Goal: Task Accomplishment & Management: Manage account settings

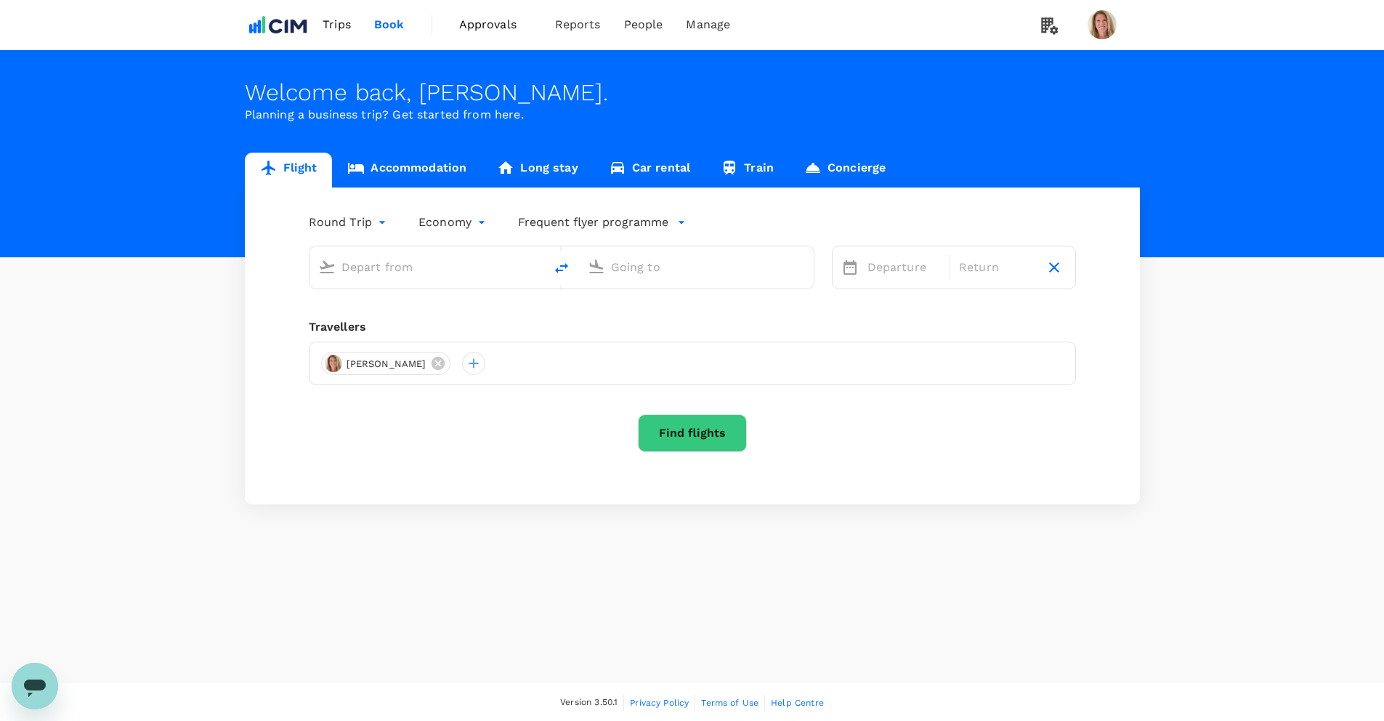
click at [486, 23] on span "Approvals" at bounding box center [495, 24] width 73 height 17
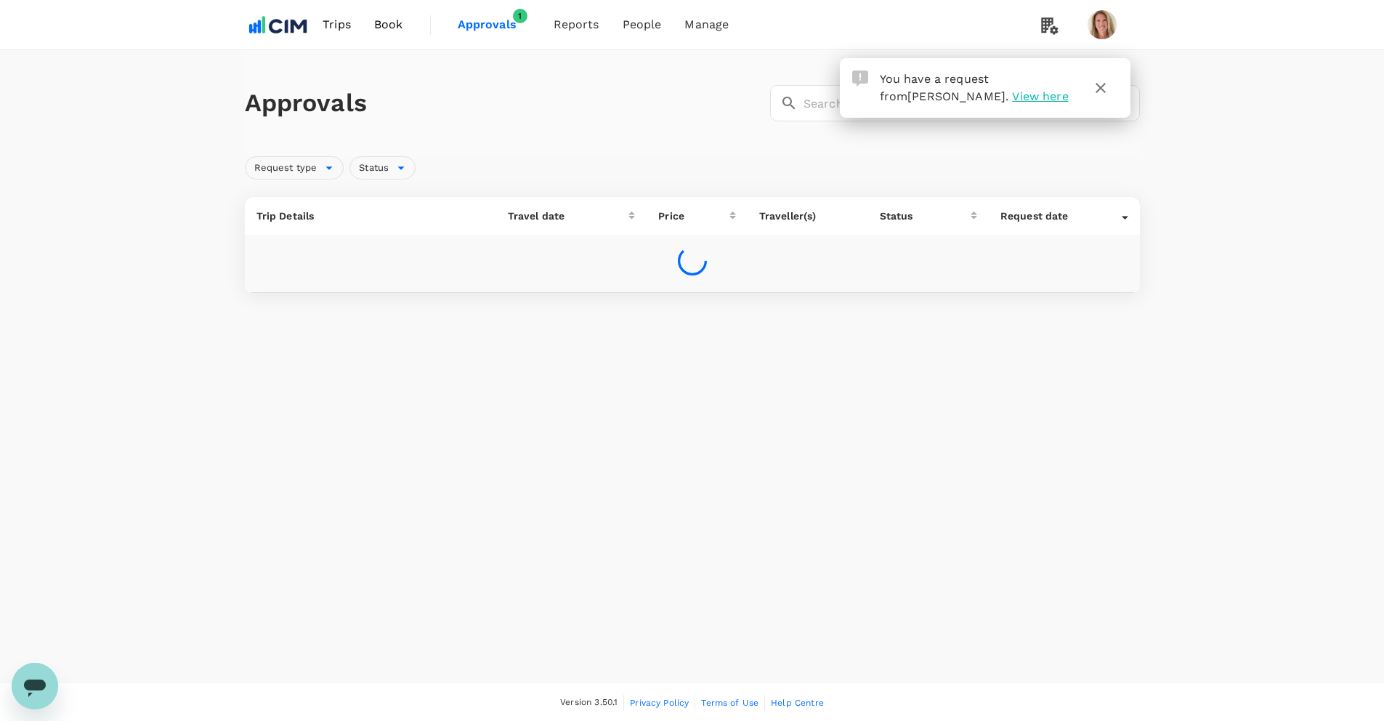
click at [1027, 94] on span "View here" at bounding box center [1040, 96] width 56 height 14
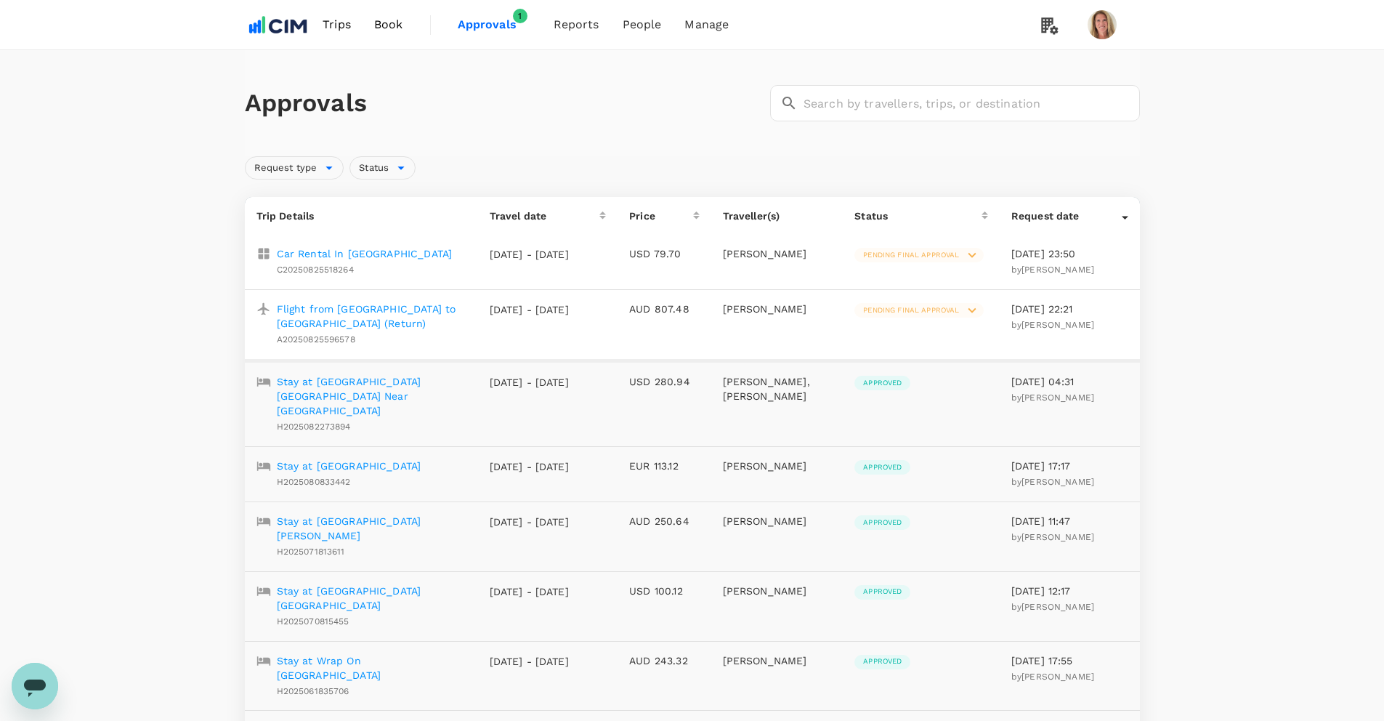
click at [969, 254] on icon at bounding box center [972, 255] width 8 height 5
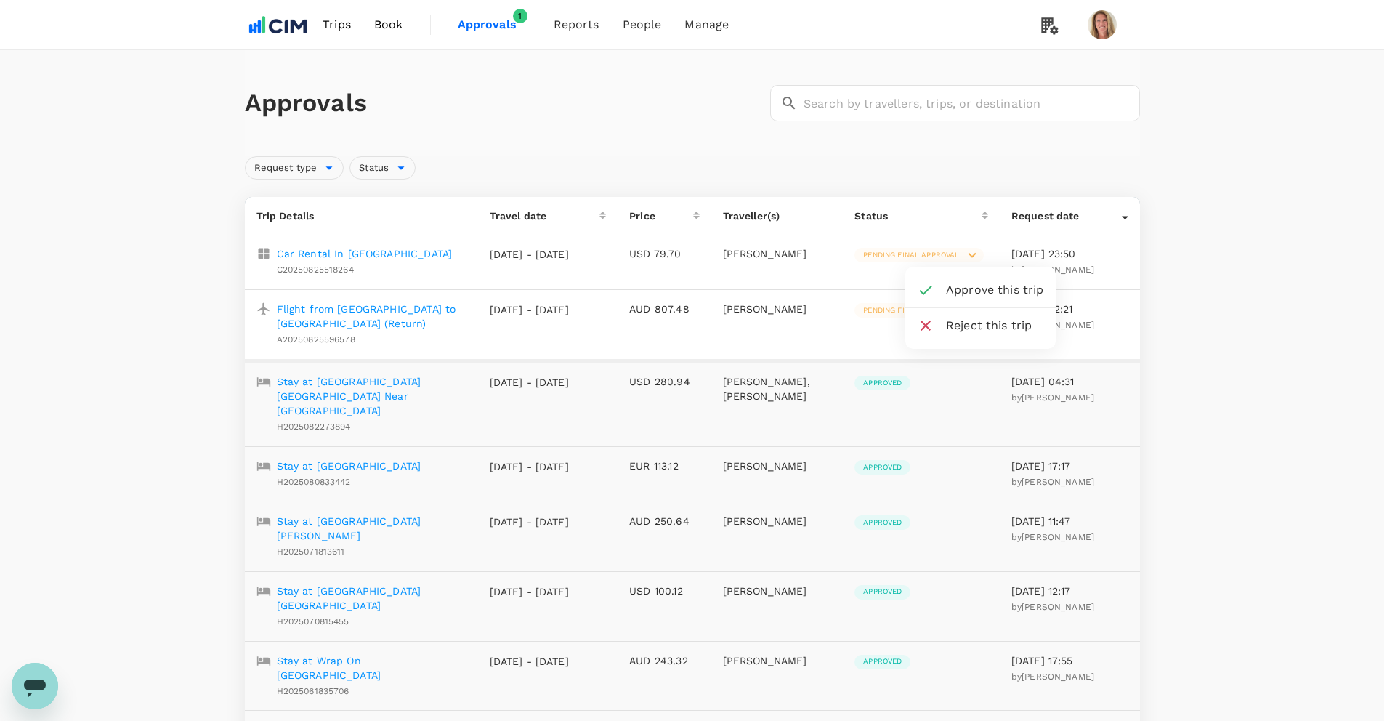
click at [978, 289] on span "Approve this trip" at bounding box center [995, 289] width 98 height 17
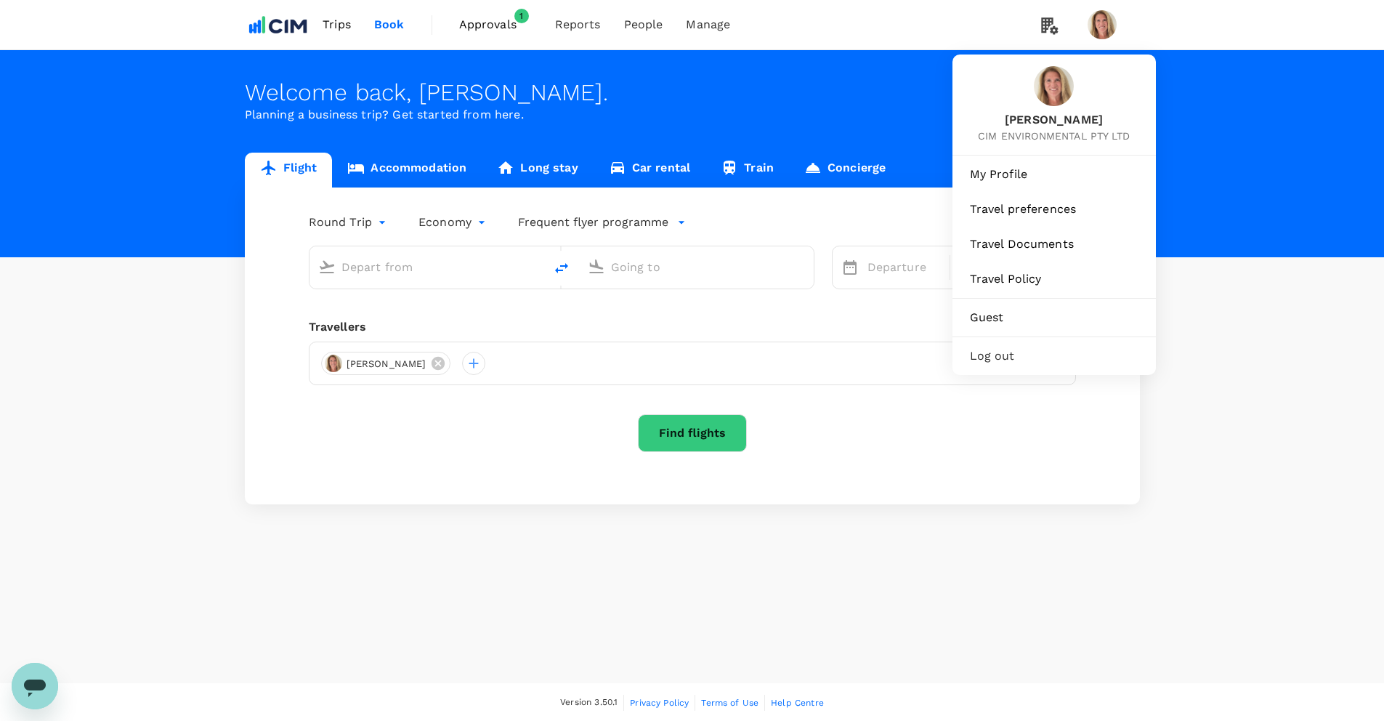
type input "Greenville-Spartanburg Intl (GSP)"
type input "Cork, Ireland (any)"
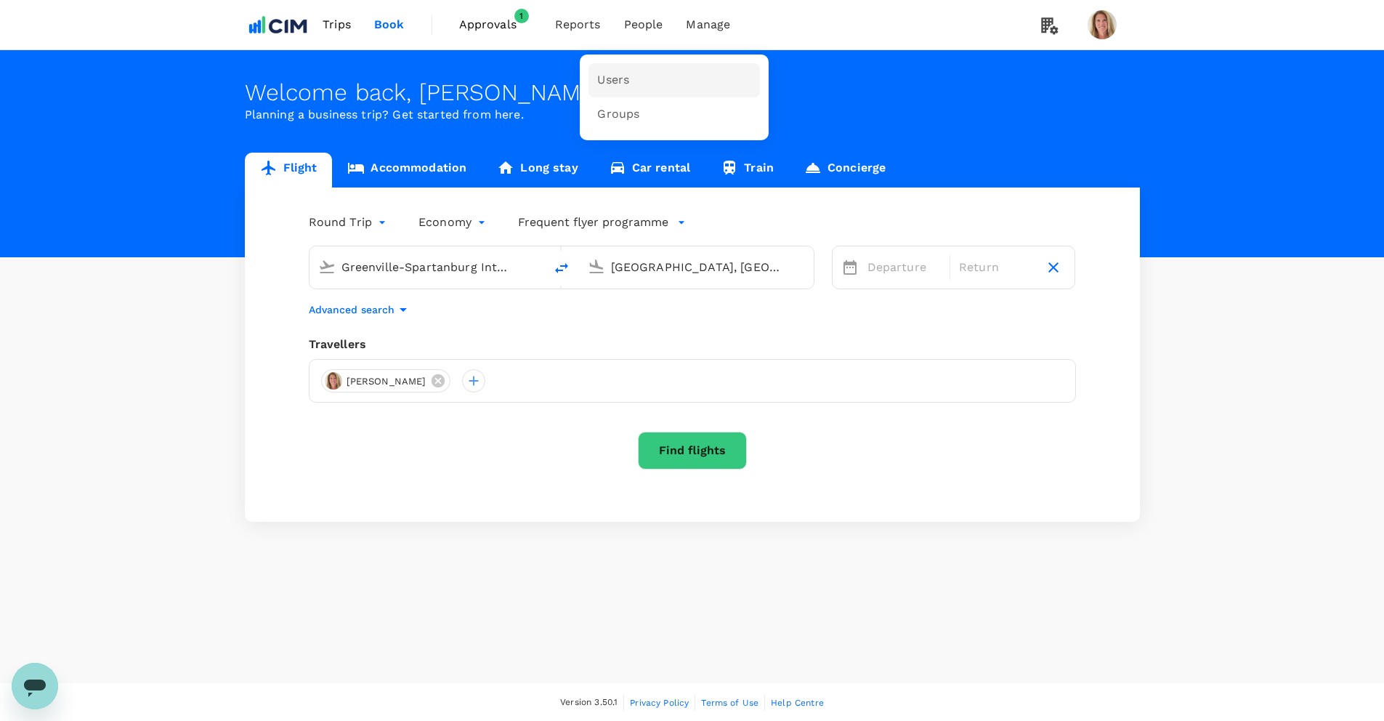
click at [608, 78] on span "Users" at bounding box center [613, 80] width 32 height 17
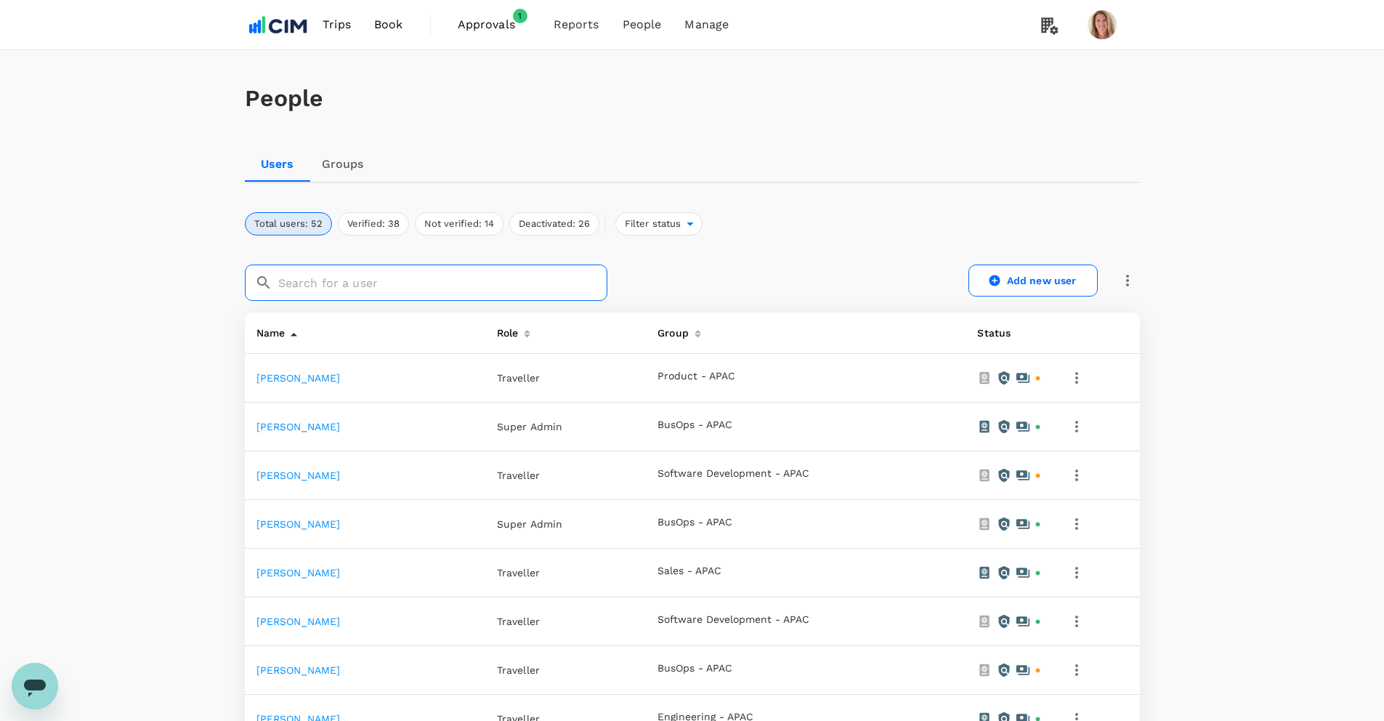
click at [315, 285] on input "text" at bounding box center [442, 282] width 329 height 36
type input "samantha"
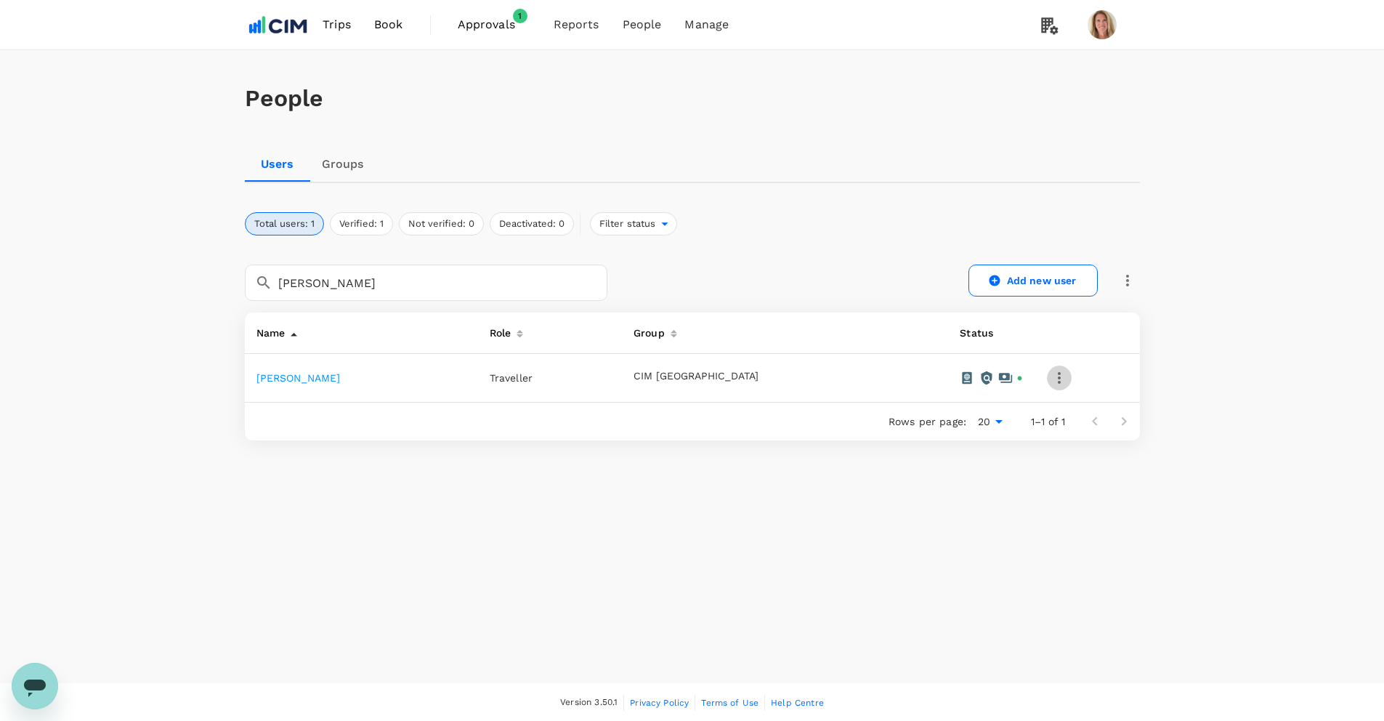
click at [1050, 376] on icon "button" at bounding box center [1058, 377] width 17 height 17
click at [1034, 376] on div at bounding box center [697, 360] width 1395 height 721
click at [986, 377] on div at bounding box center [992, 377] width 64 height 15
click at [1018, 378] on icon at bounding box center [1020, 378] width 4 height 4
click at [998, 377] on icon at bounding box center [1005, 377] width 15 height 15
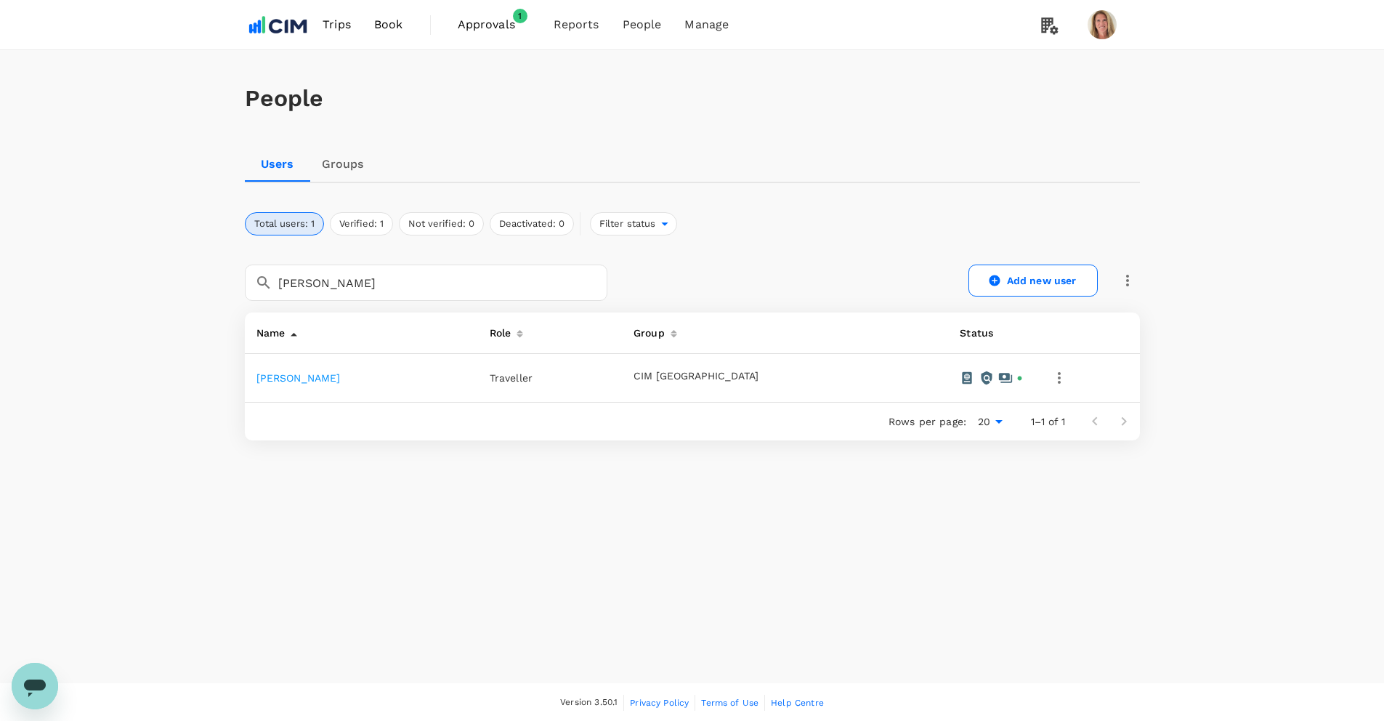
click at [1050, 377] on icon "button" at bounding box center [1058, 377] width 17 height 17
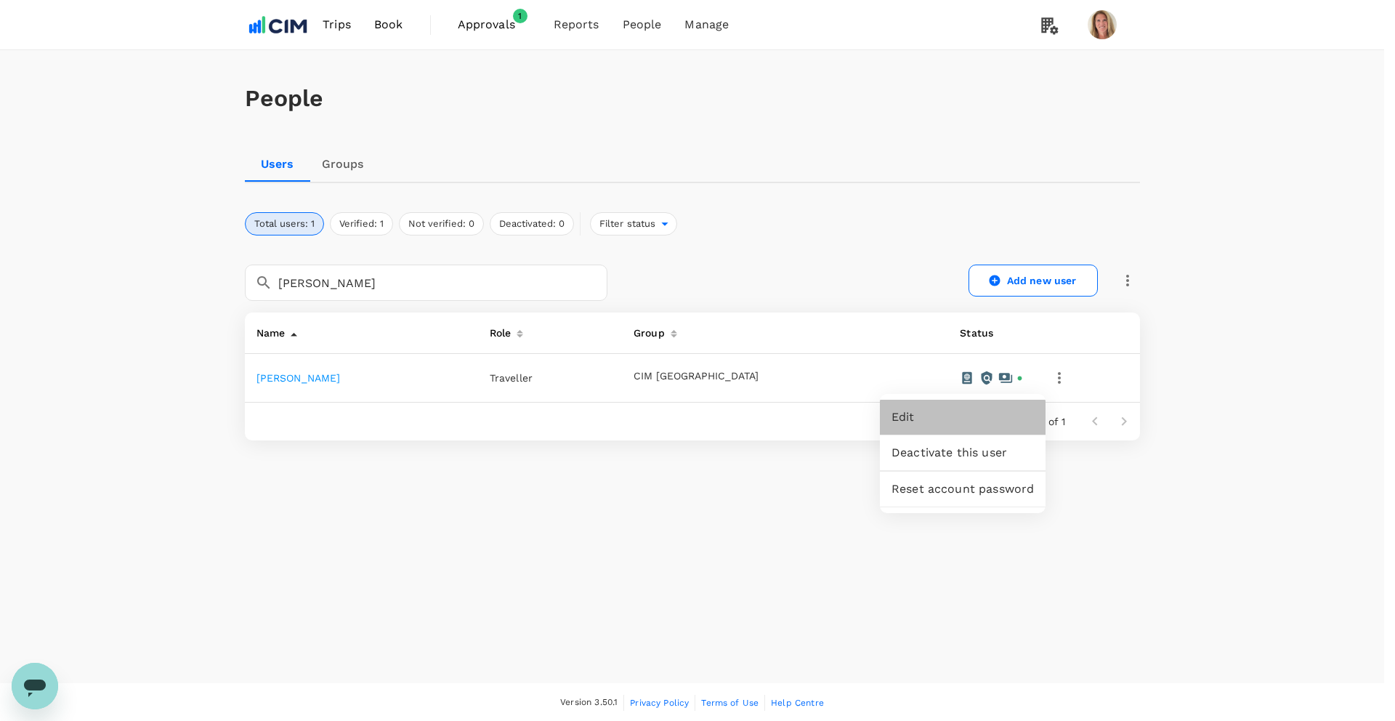
click at [902, 415] on span "Edit" at bounding box center [962, 416] width 142 height 17
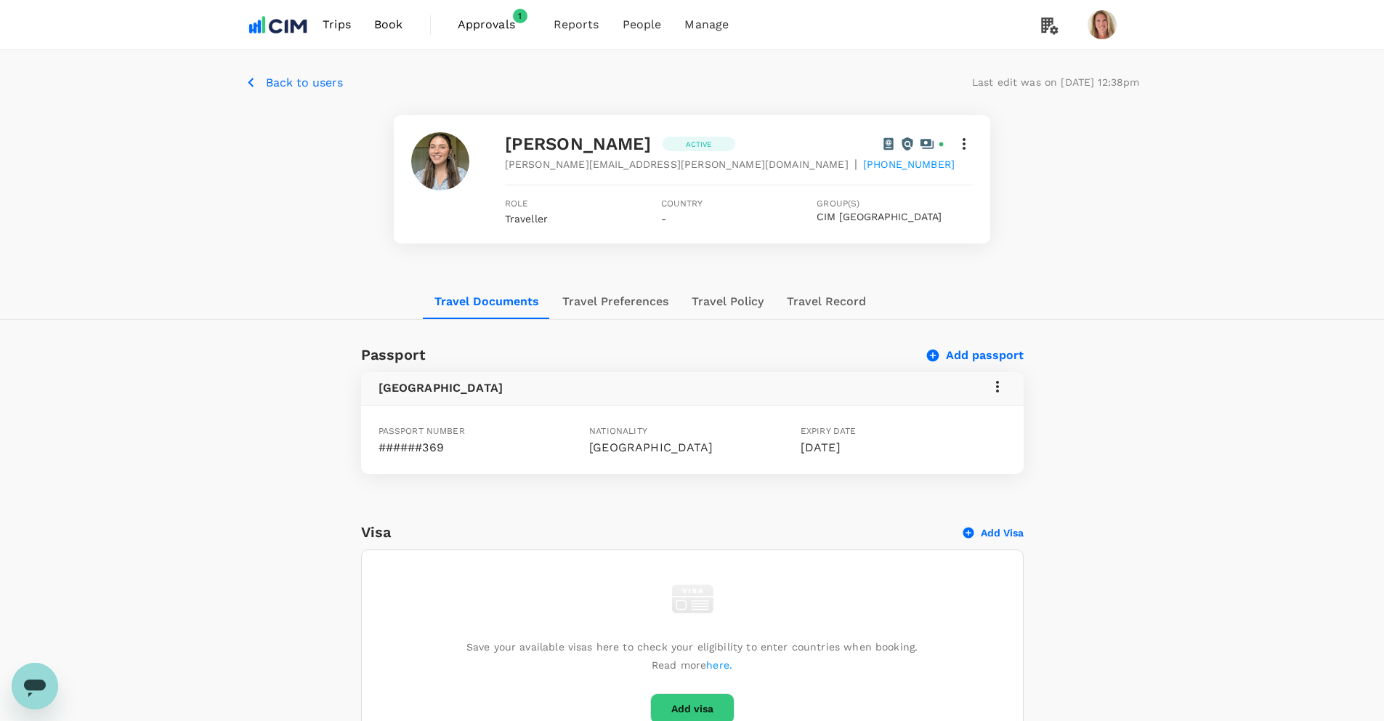
click at [965, 142] on icon at bounding box center [963, 143] width 17 height 17
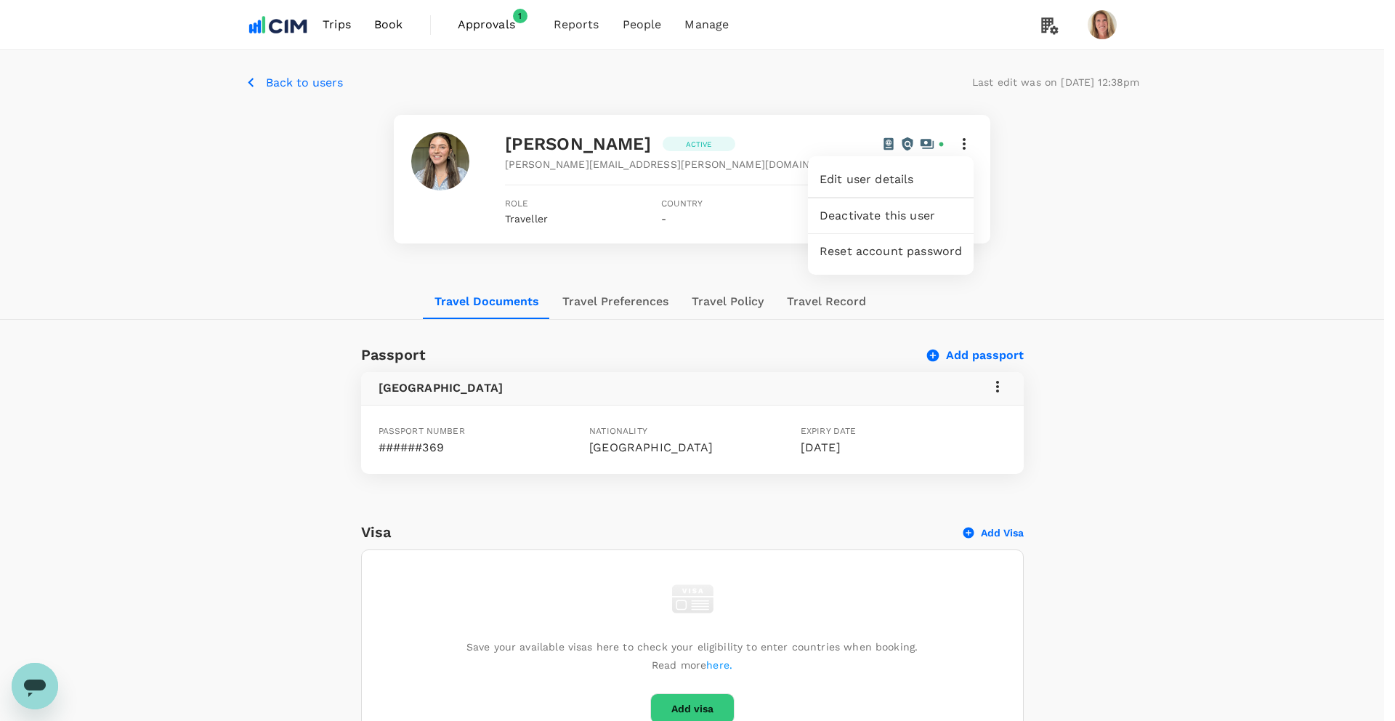
click at [965, 142] on div at bounding box center [697, 360] width 1395 height 721
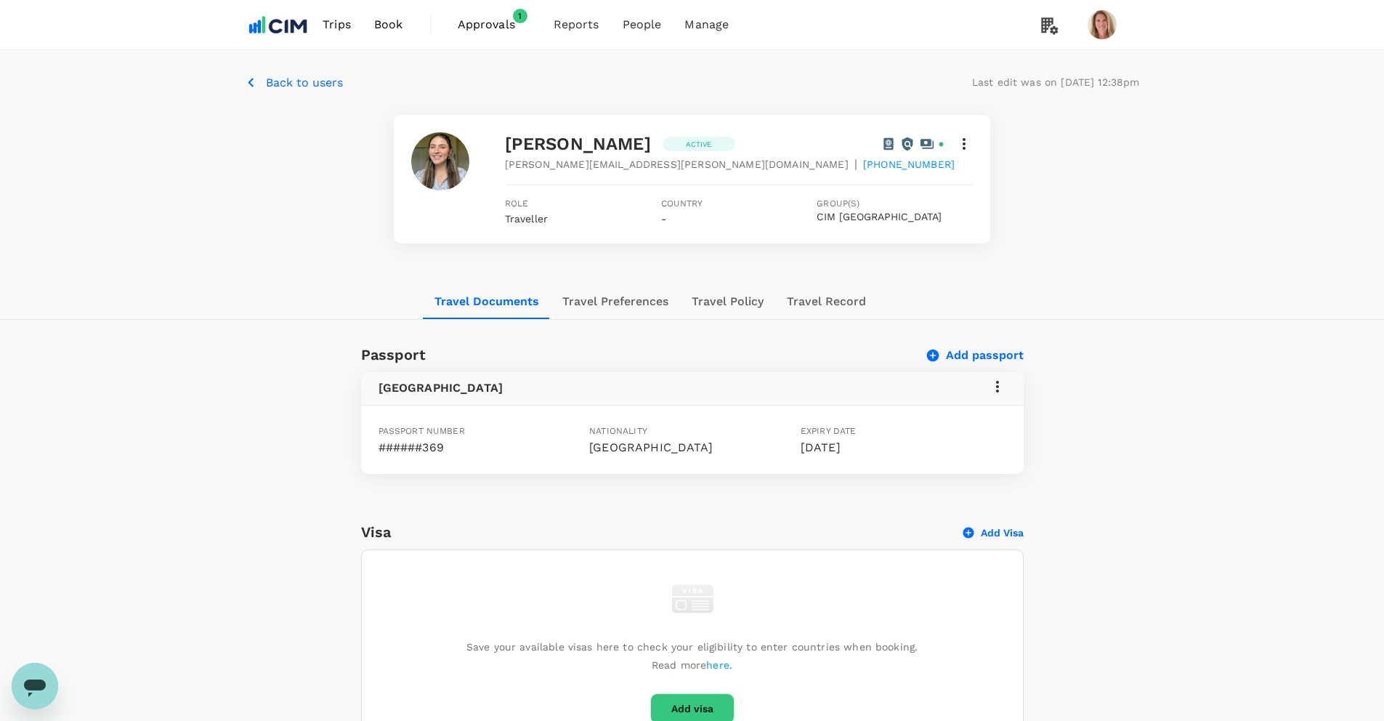
click at [936, 142] on div at bounding box center [912, 144] width 62 height 15
click at [908, 142] on circle at bounding box center [908, 144] width 4 height 4
click at [885, 142] on icon at bounding box center [888, 144] width 15 height 15
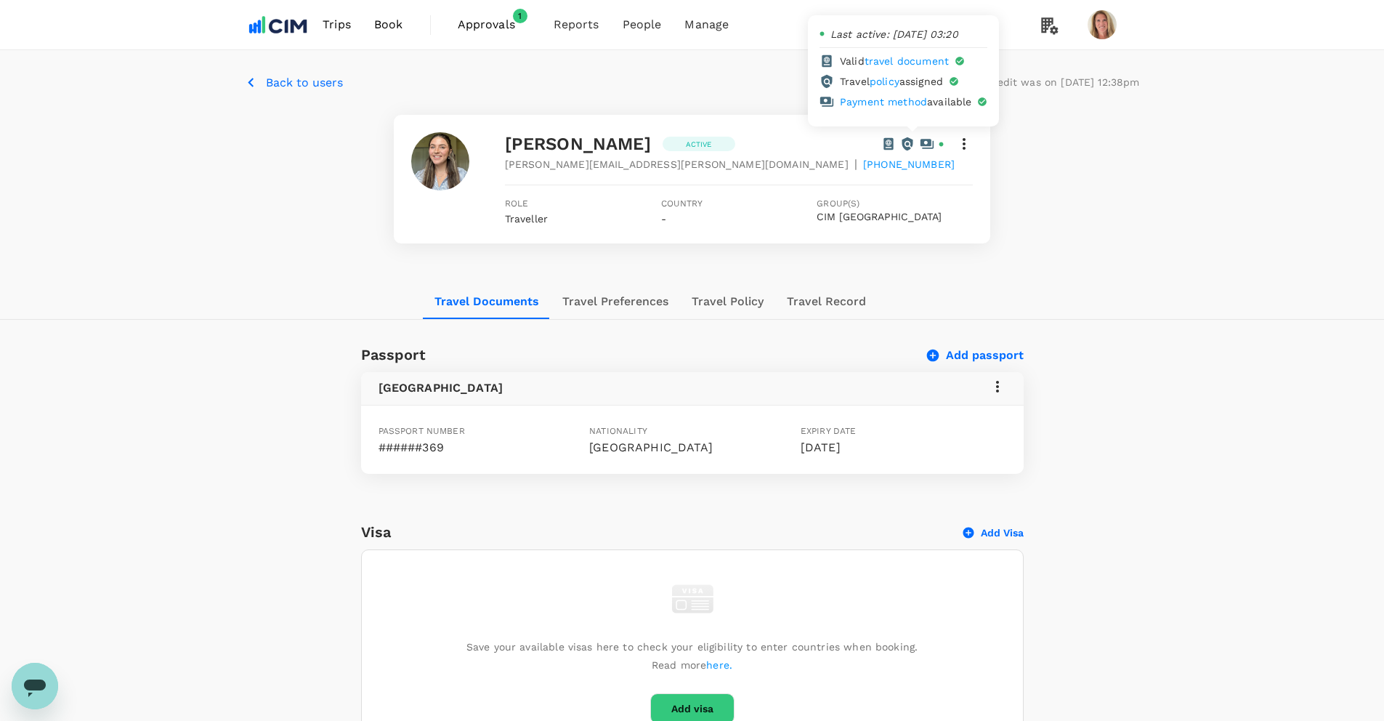
click at [885, 142] on icon at bounding box center [888, 144] width 15 height 15
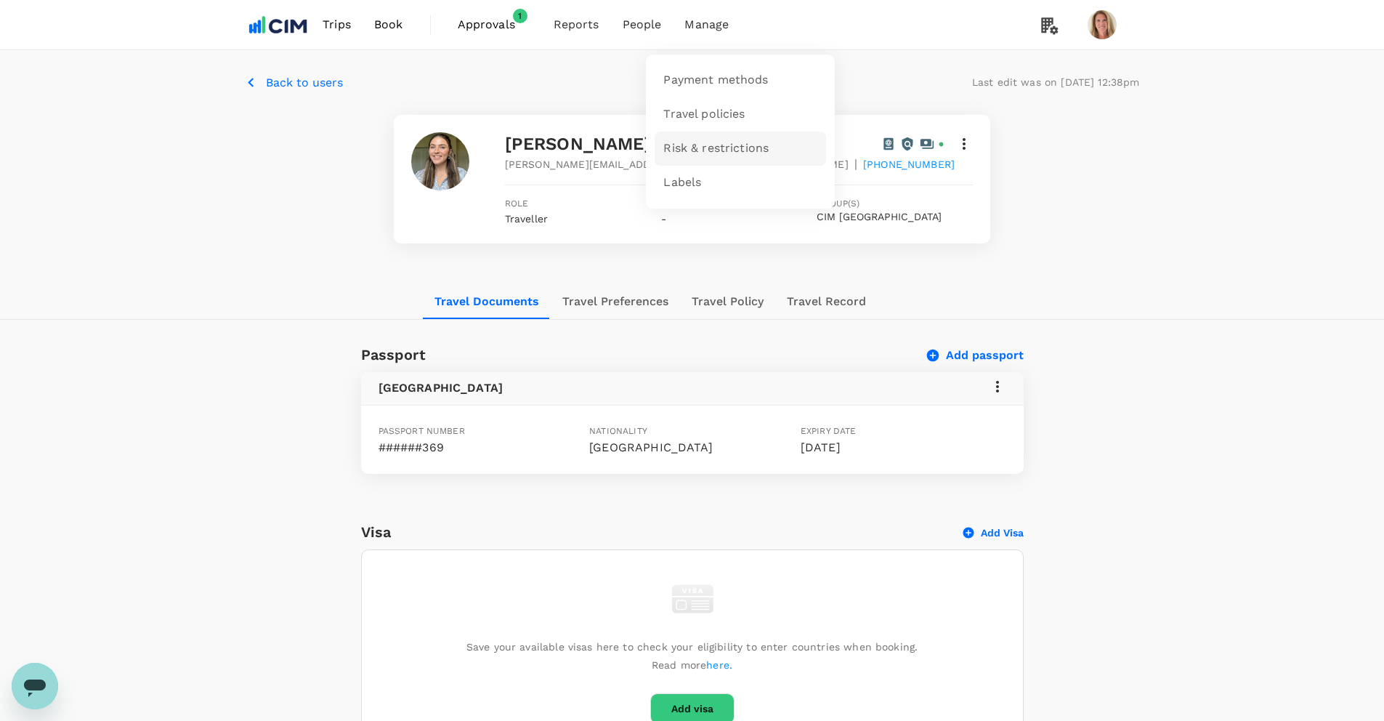
click at [707, 148] on span "Risk & restrictions" at bounding box center [715, 148] width 105 height 17
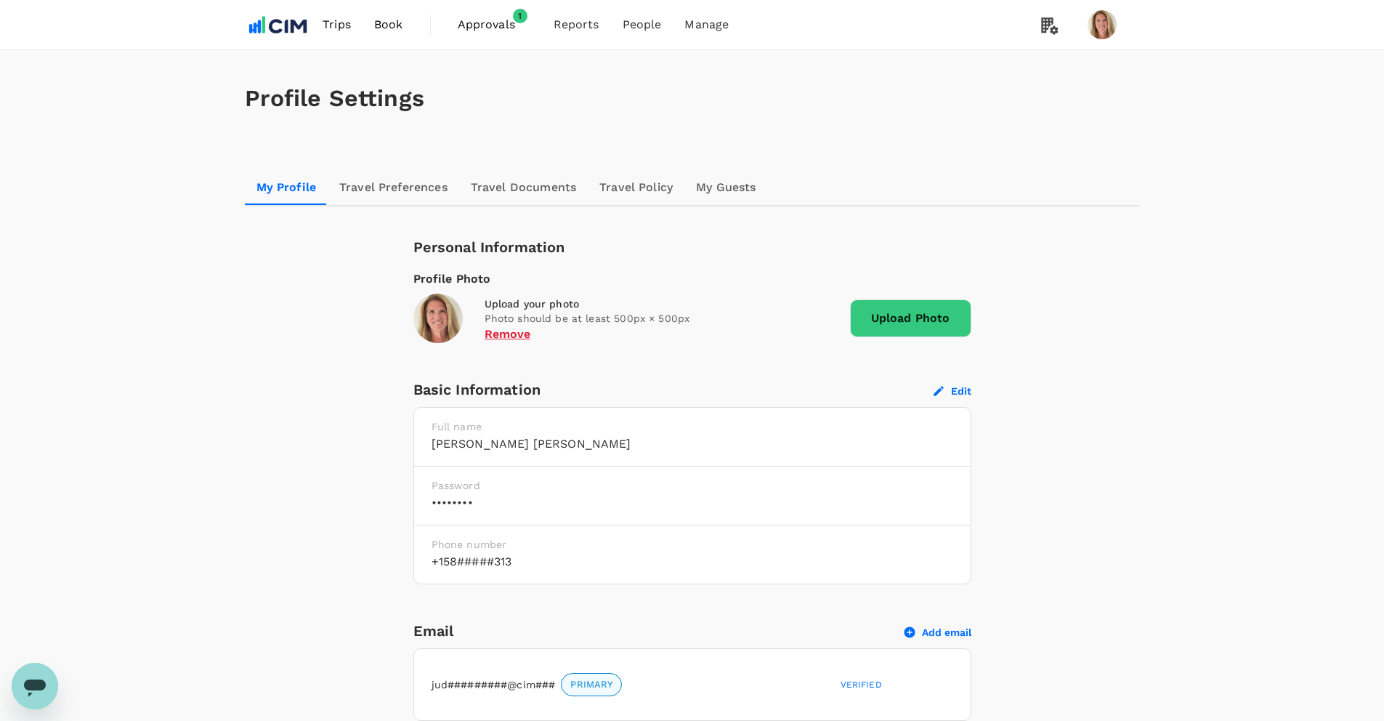
click at [491, 25] on span "Approvals" at bounding box center [494, 24] width 73 height 17
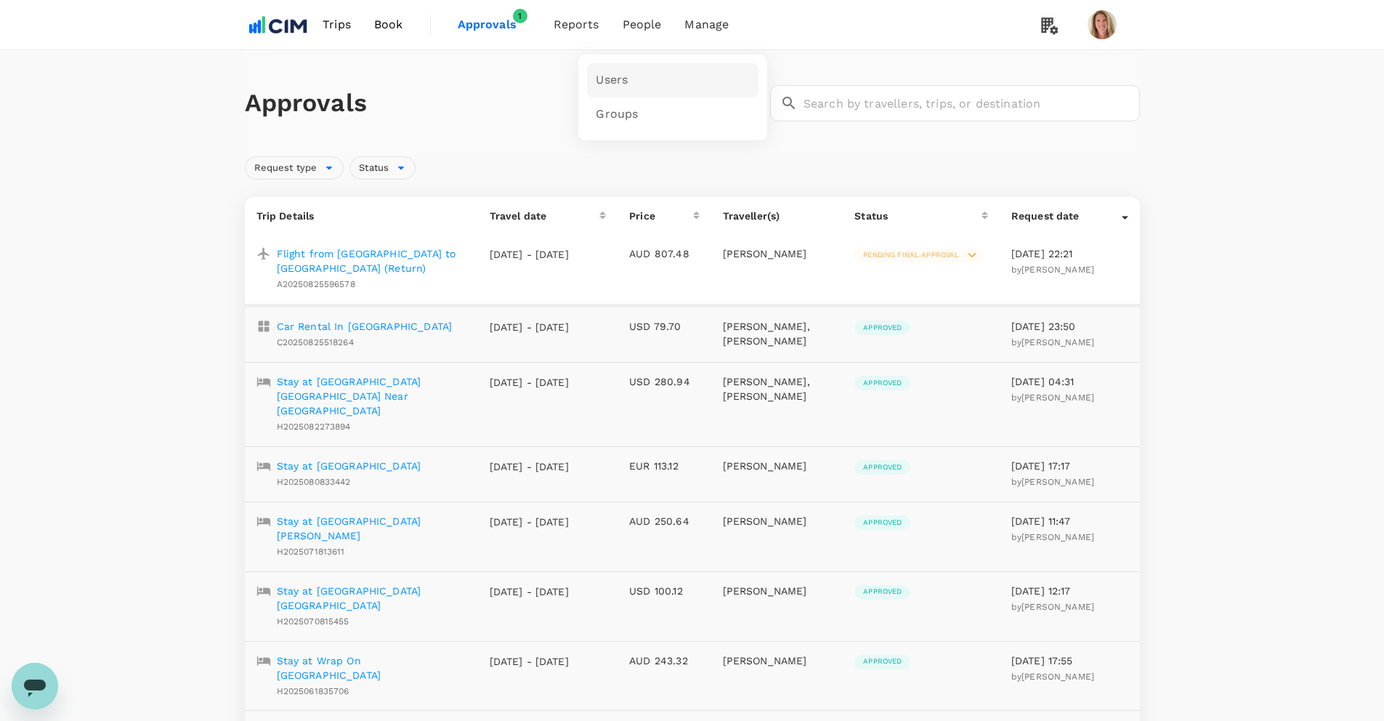
click at [609, 80] on span "Users" at bounding box center [612, 80] width 32 height 17
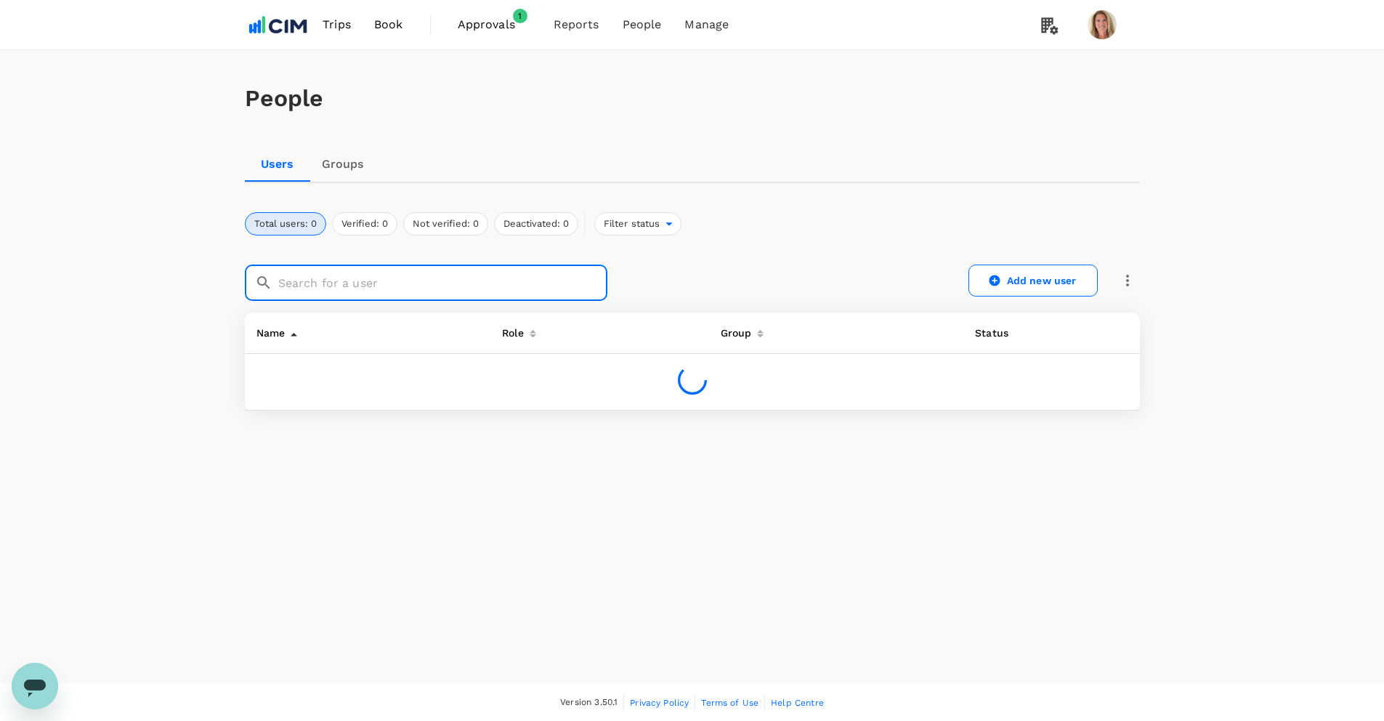
click at [304, 278] on input "text" at bounding box center [442, 282] width 329 height 36
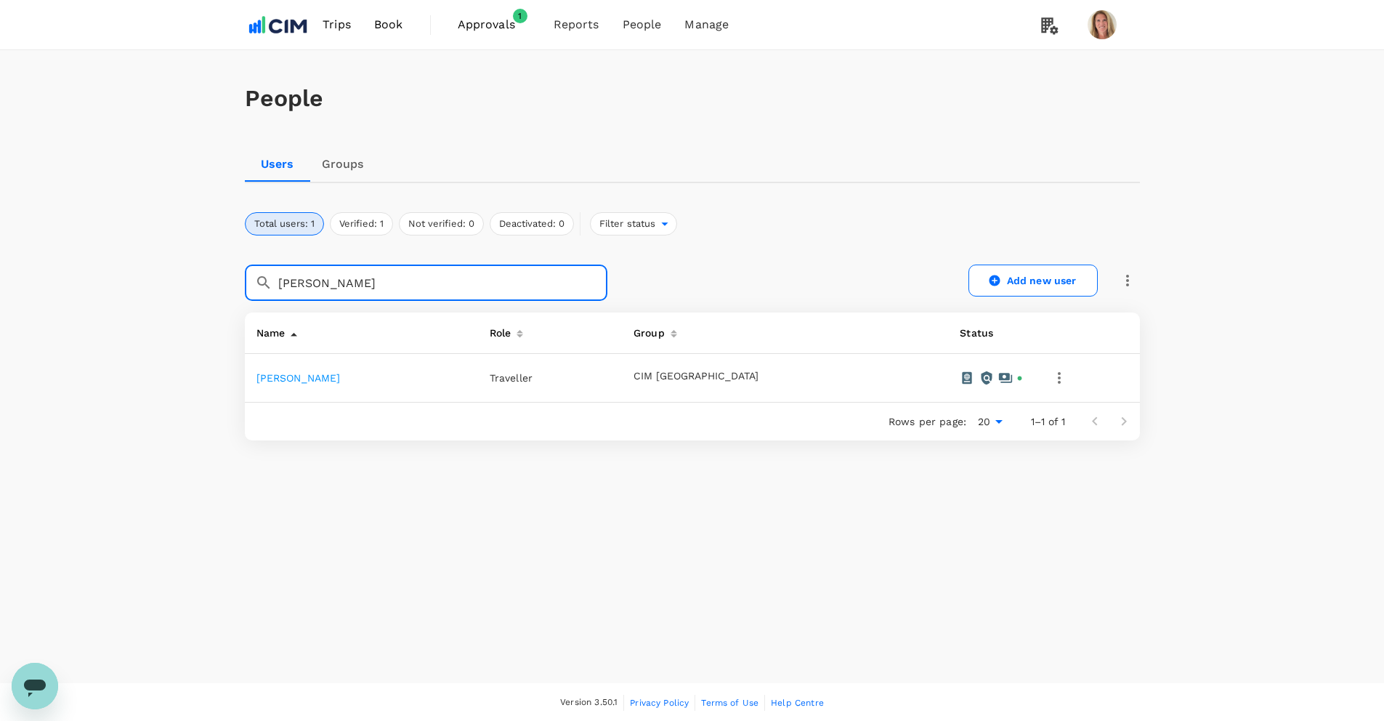
type input "chris ham"
click at [305, 376] on link "[PERSON_NAME]" at bounding box center [298, 378] width 84 height 12
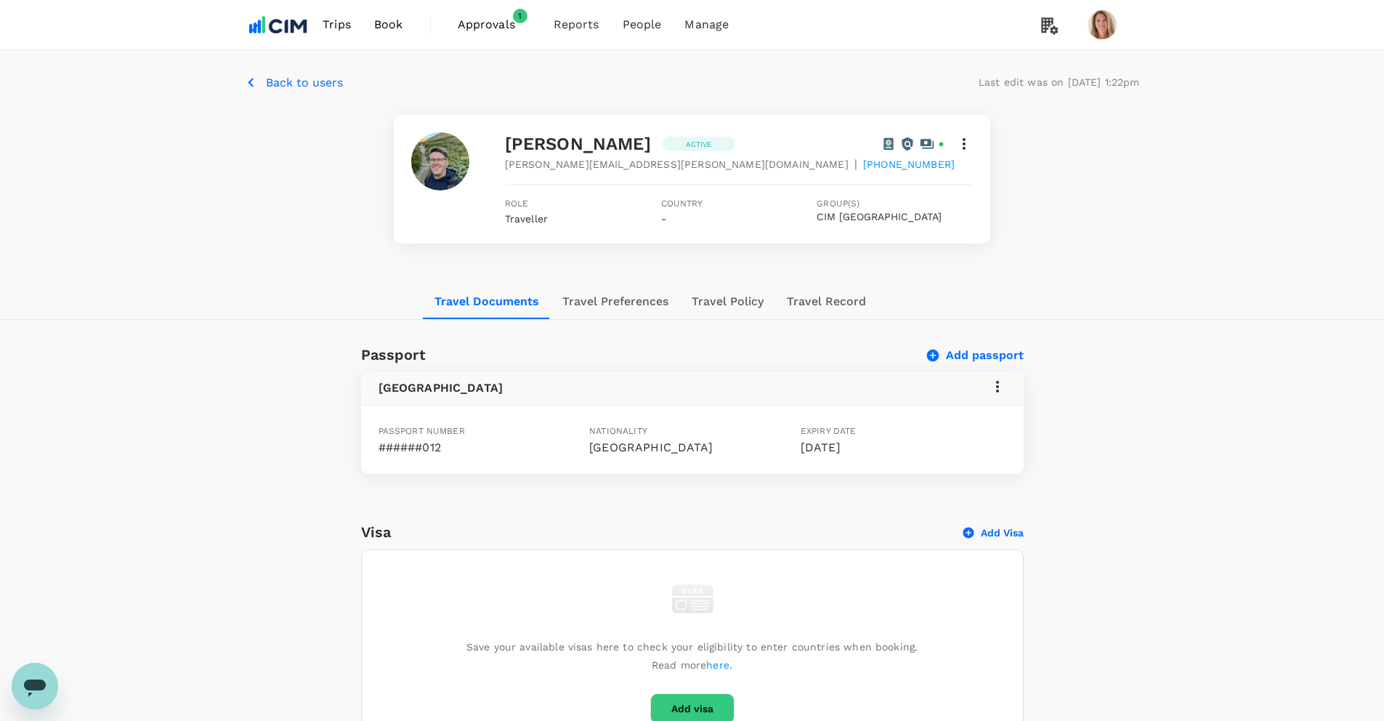
click at [965, 146] on icon at bounding box center [963, 143] width 17 height 17
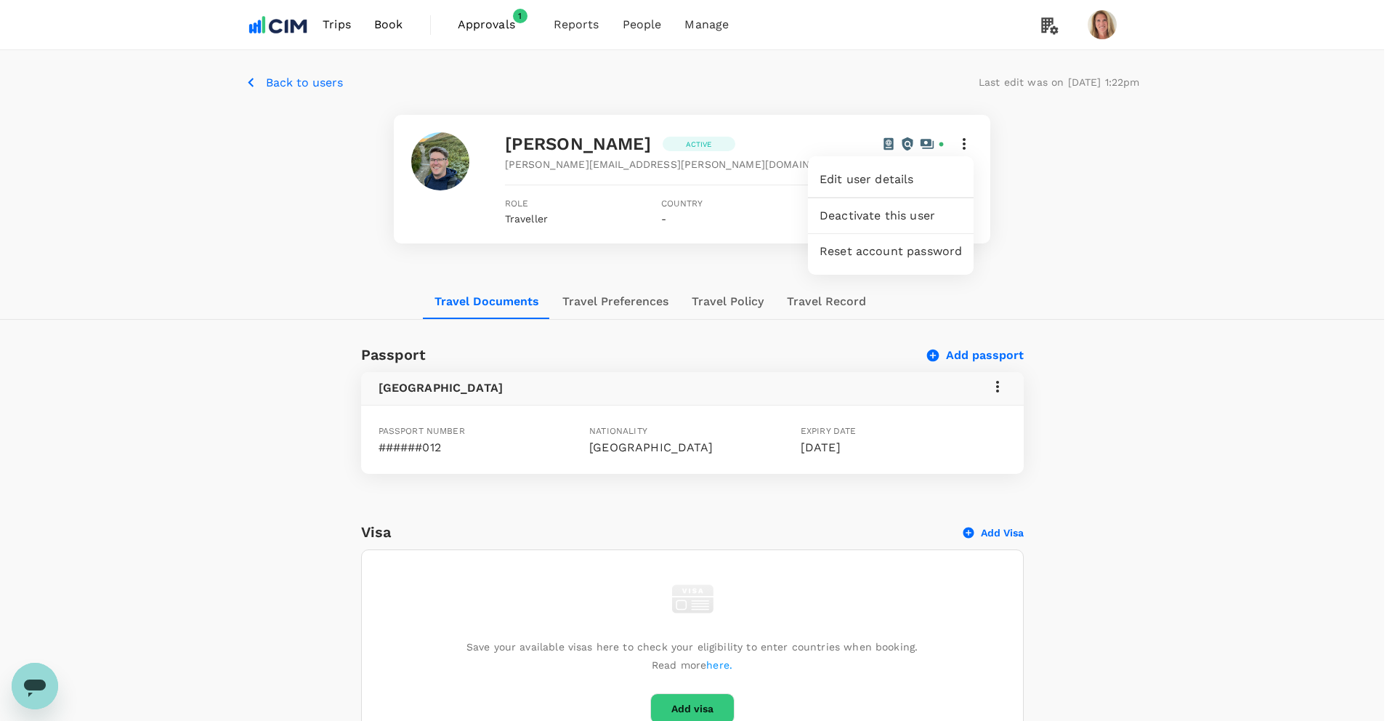
click at [965, 146] on div at bounding box center [697, 360] width 1395 height 721
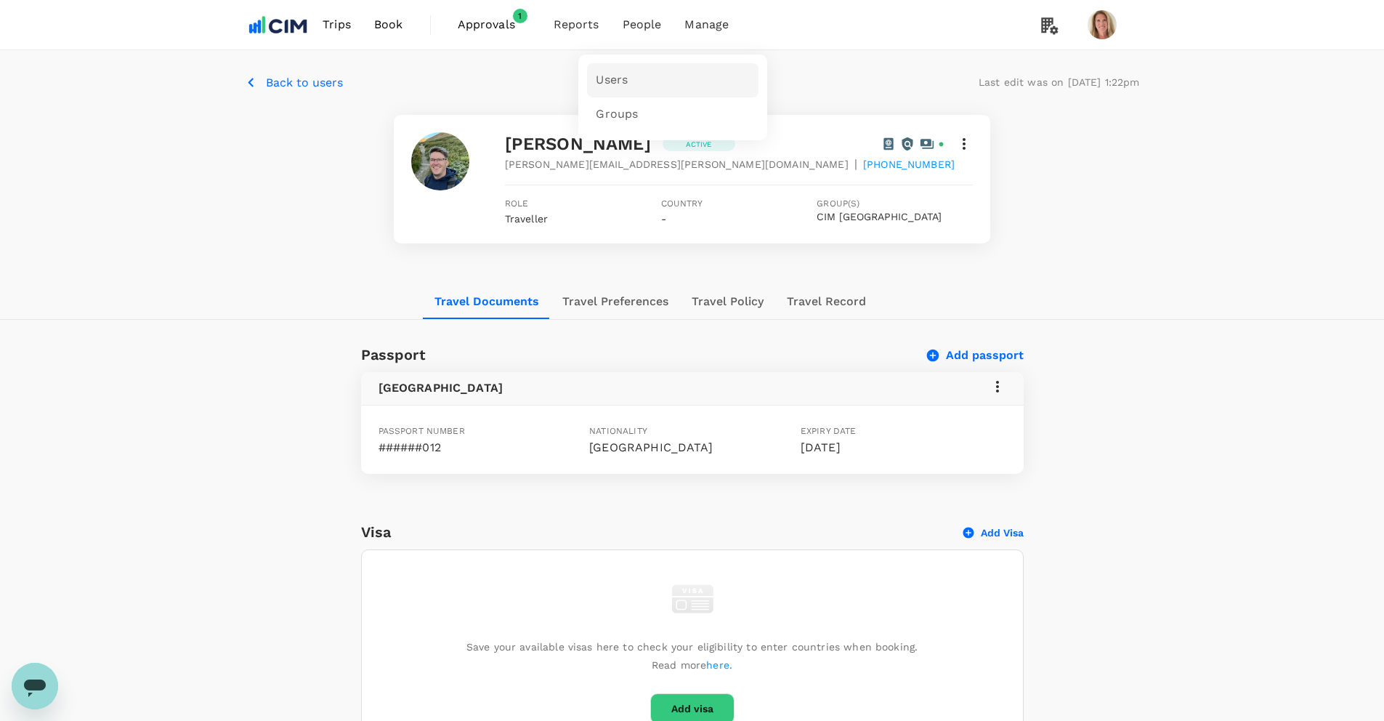
click at [609, 80] on span "Users" at bounding box center [612, 80] width 32 height 17
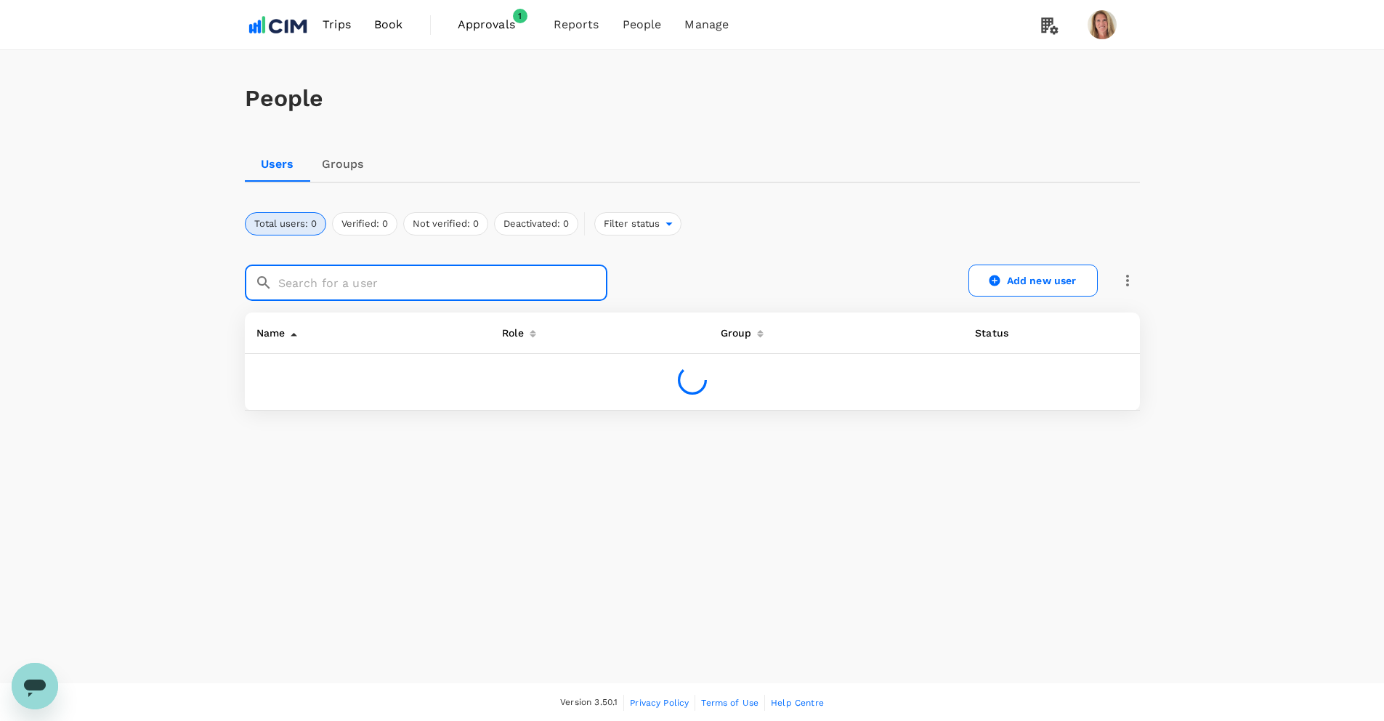
click at [317, 288] on input "text" at bounding box center [442, 282] width 329 height 36
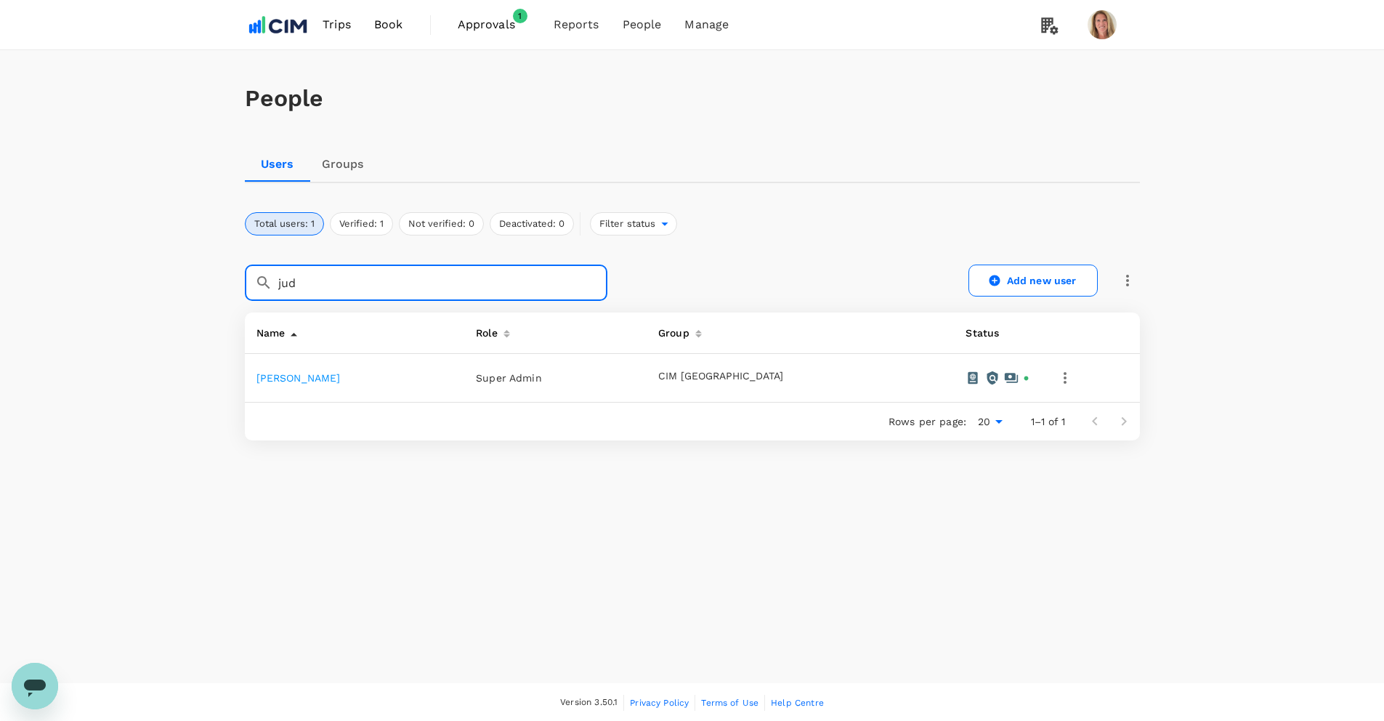
type input "jud"
click at [542, 379] on span "Super Admin" at bounding box center [509, 378] width 66 height 12
click at [293, 374] on link "[PERSON_NAME]" at bounding box center [298, 378] width 84 height 12
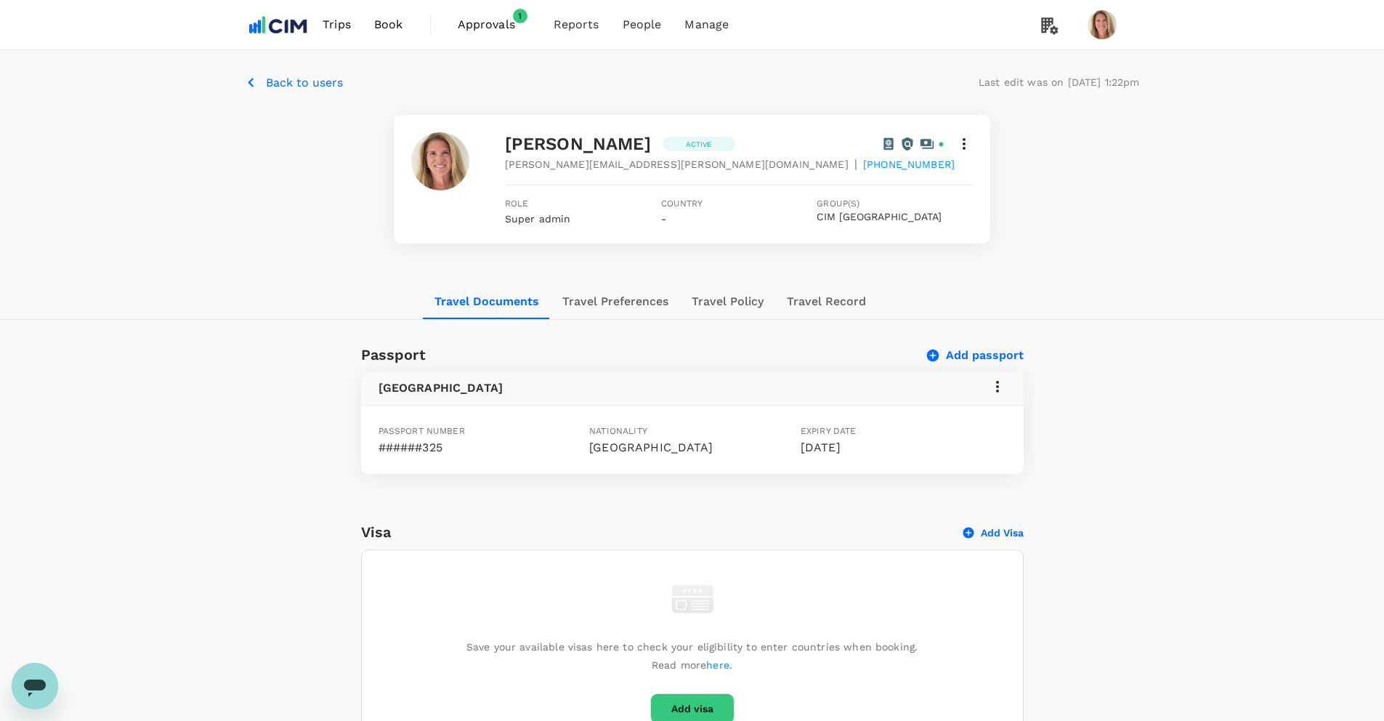
click at [962, 145] on icon at bounding box center [963, 143] width 17 height 17
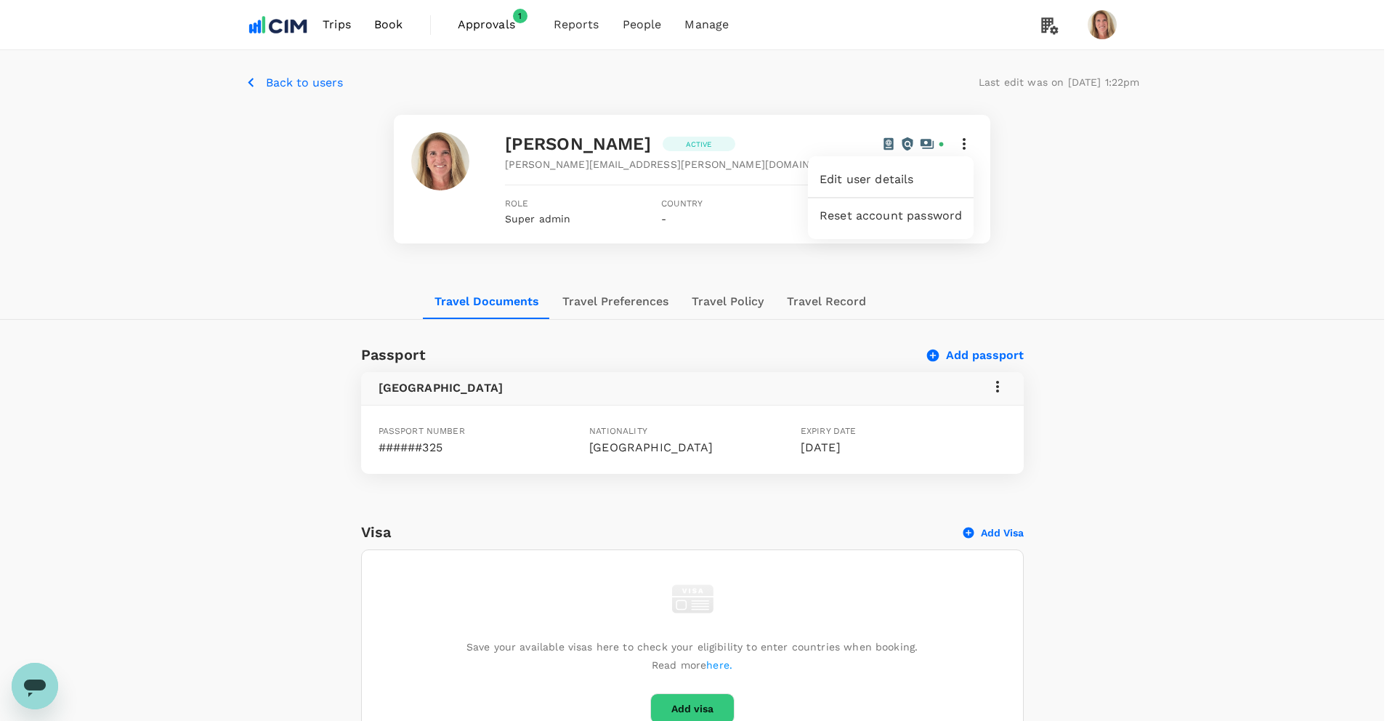
click at [962, 145] on div at bounding box center [697, 360] width 1395 height 721
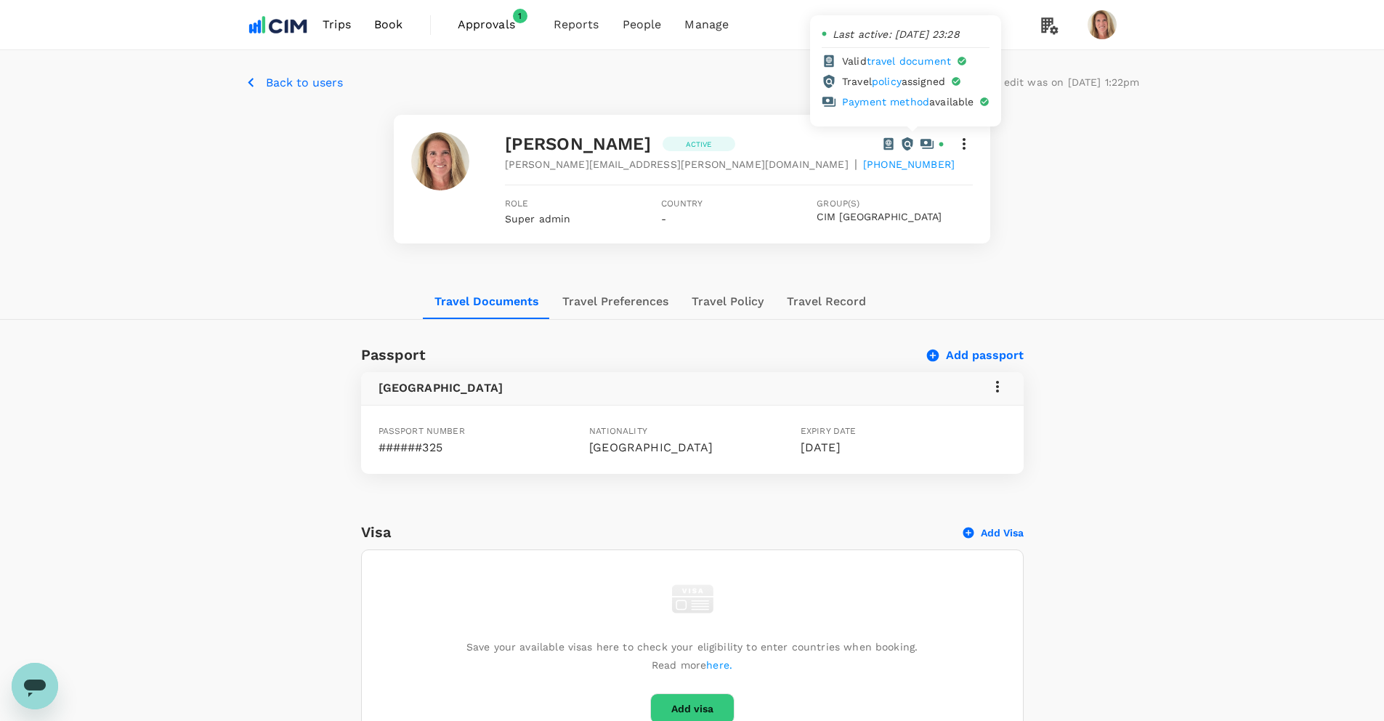
click at [937, 142] on div at bounding box center [912, 144] width 62 height 15
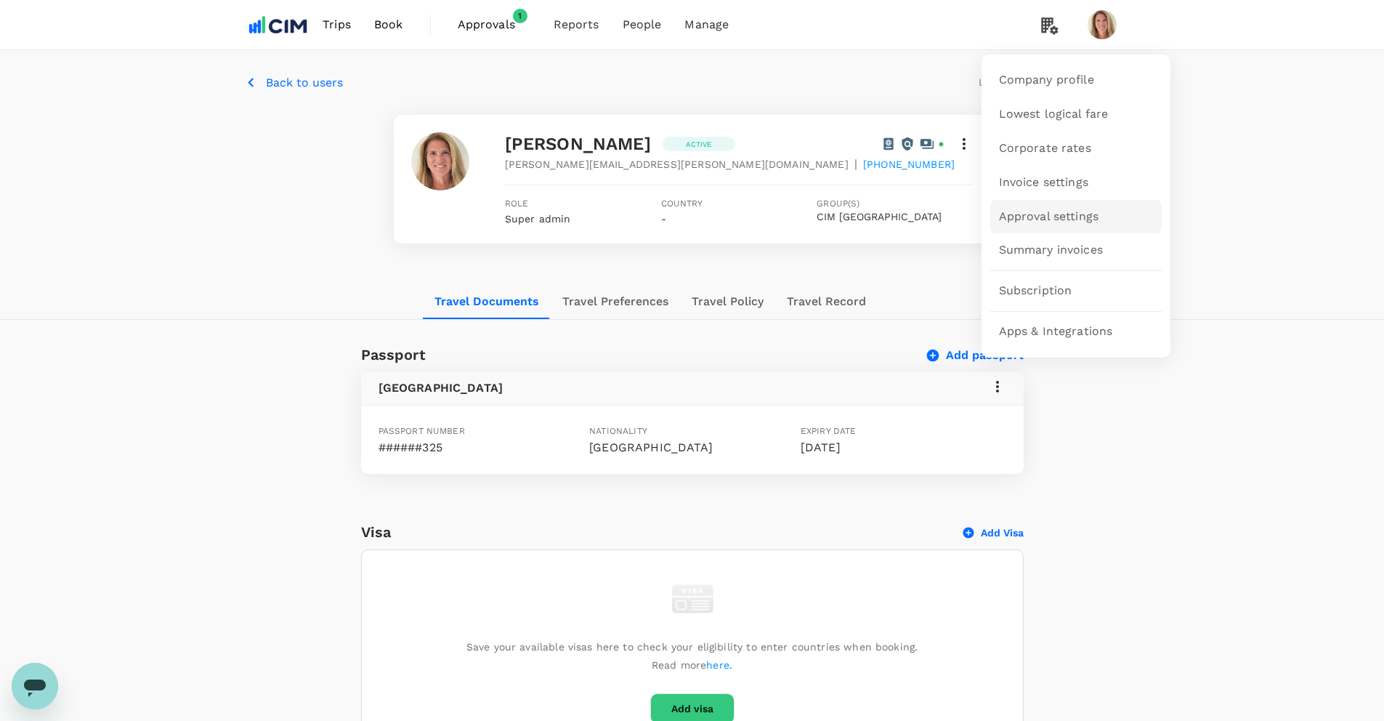
click at [1031, 214] on span "Approval settings" at bounding box center [1049, 216] width 100 height 17
